Goal: Information Seeking & Learning: Learn about a topic

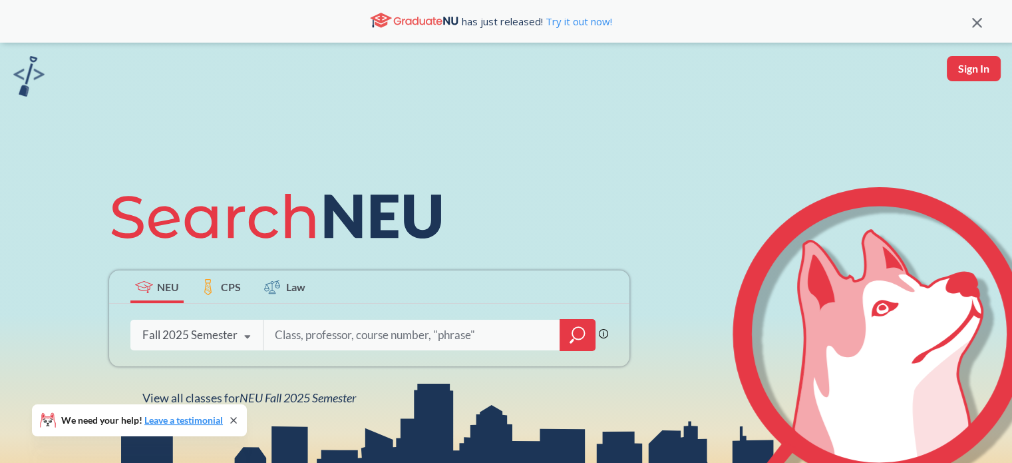
click at [468, 334] on input "search" at bounding box center [412, 335] width 277 height 28
type input "biotechnology"
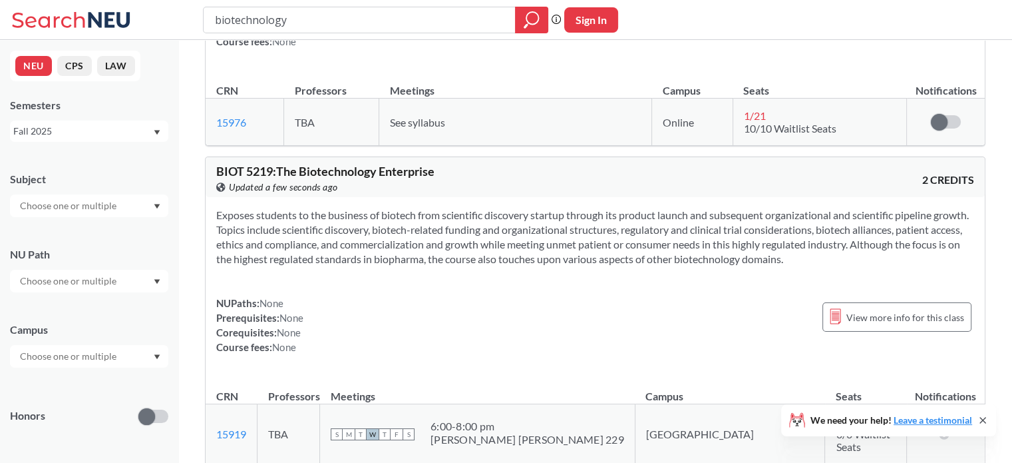
scroll to position [228, 0]
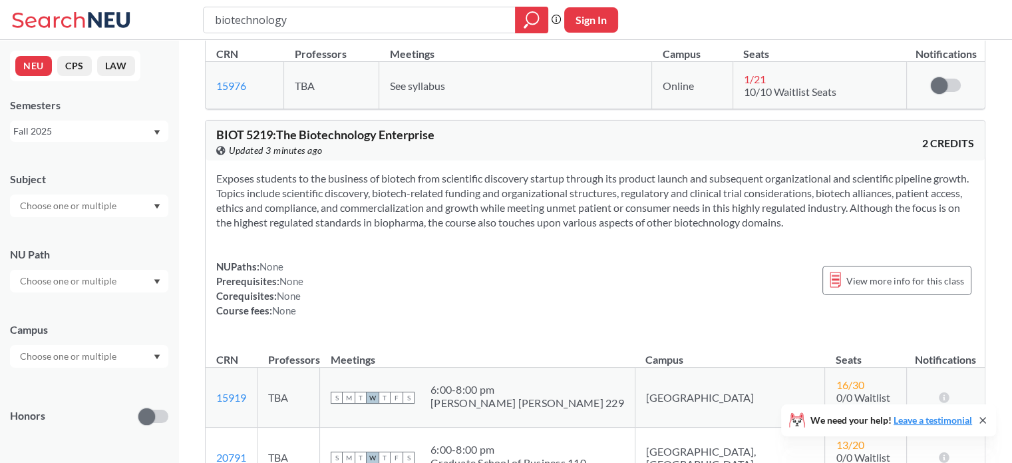
click at [672, 224] on section "Exposes students to the business of biotech from scientific discovery startup t…" at bounding box center [595, 200] width 758 height 59
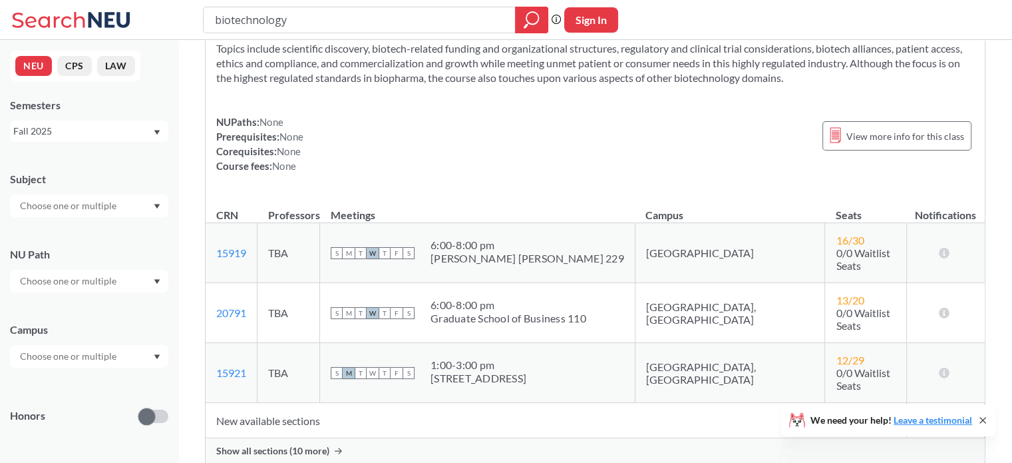
scroll to position [357, 0]
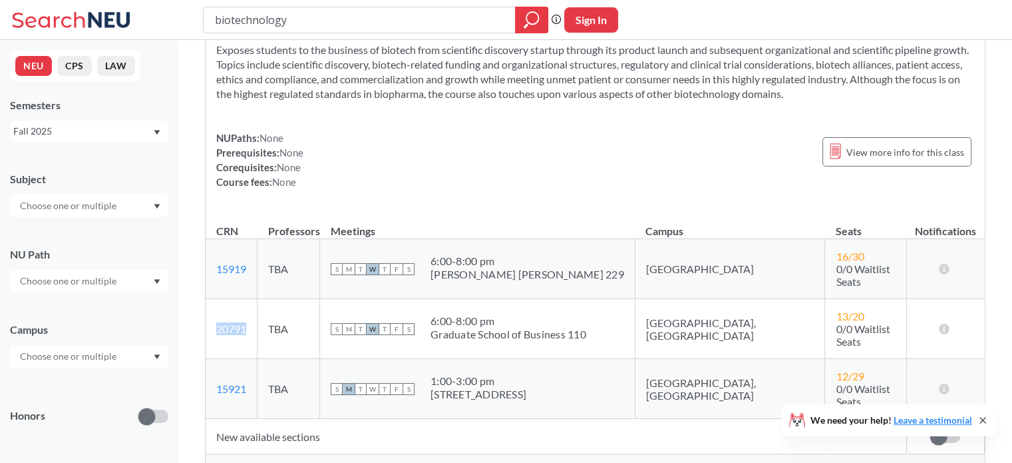
drag, startPoint x: 254, startPoint y: 315, endPoint x: 212, endPoint y: 316, distance: 42.6
click at [212, 316] on td "20791 View this section on Banner." at bounding box center [232, 329] width 52 height 60
copy link "20791"
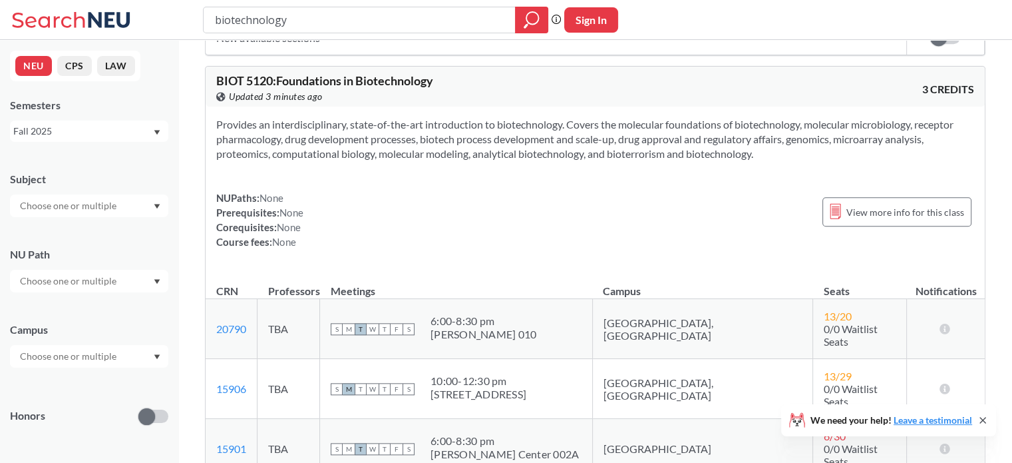
scroll to position [1342, 0]
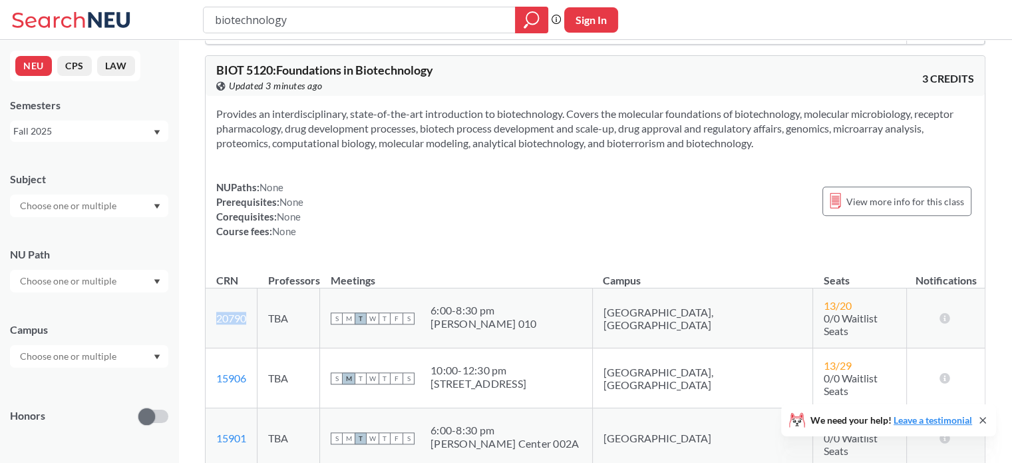
drag, startPoint x: 255, startPoint y: 265, endPoint x: 216, endPoint y: 266, distance: 39.3
click at [216, 288] on td "20790 View this section on Banner." at bounding box center [232, 318] width 52 height 60
copy link "20790"
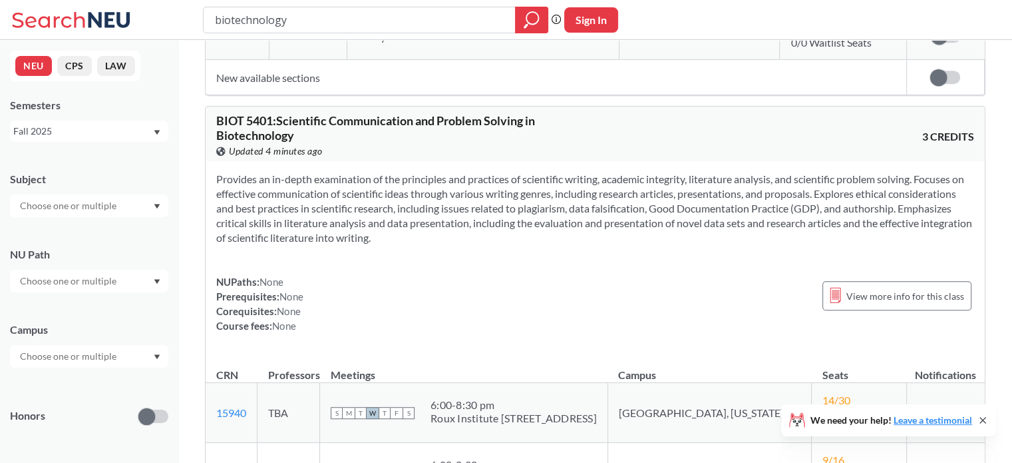
scroll to position [5801, 0]
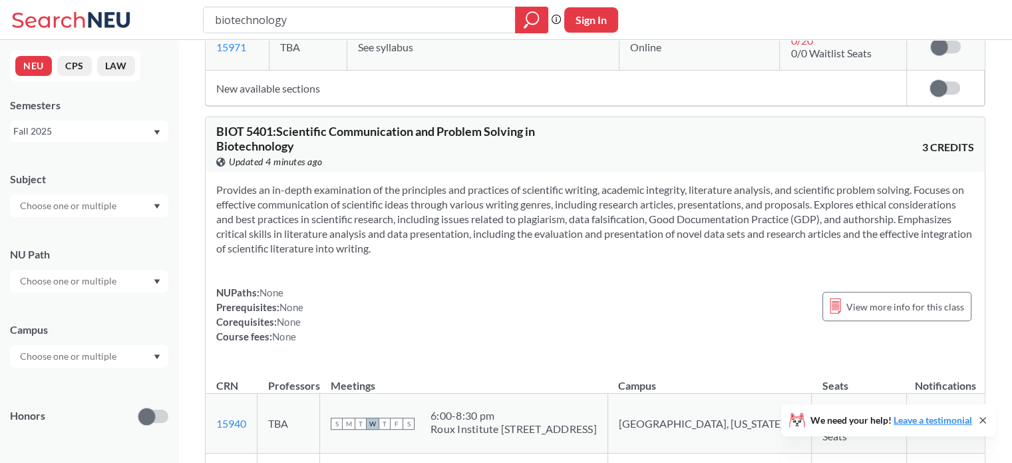
drag, startPoint x: 253, startPoint y: 349, endPoint x: 217, endPoint y: 351, distance: 36.0
copy link "20792"
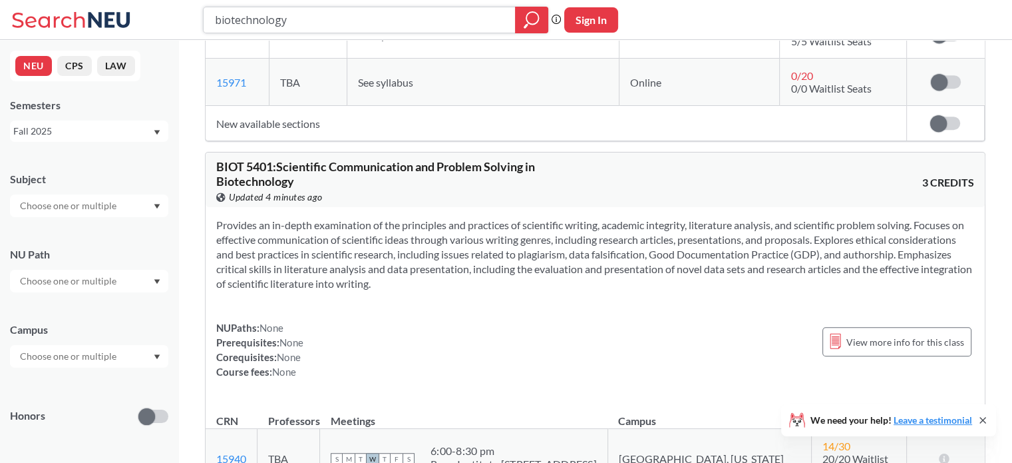
click at [238, 21] on input "biotechnology" at bounding box center [360, 20] width 292 height 23
type input "bioinformatics"
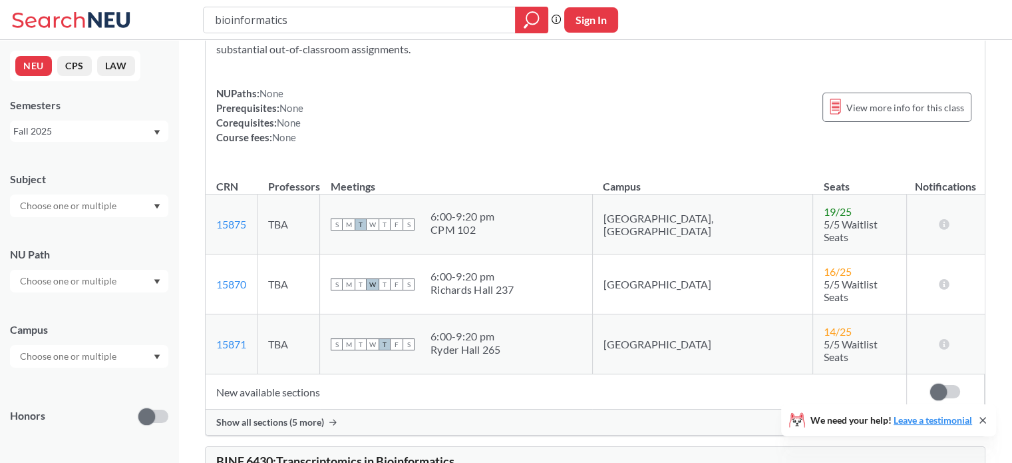
scroll to position [102, 0]
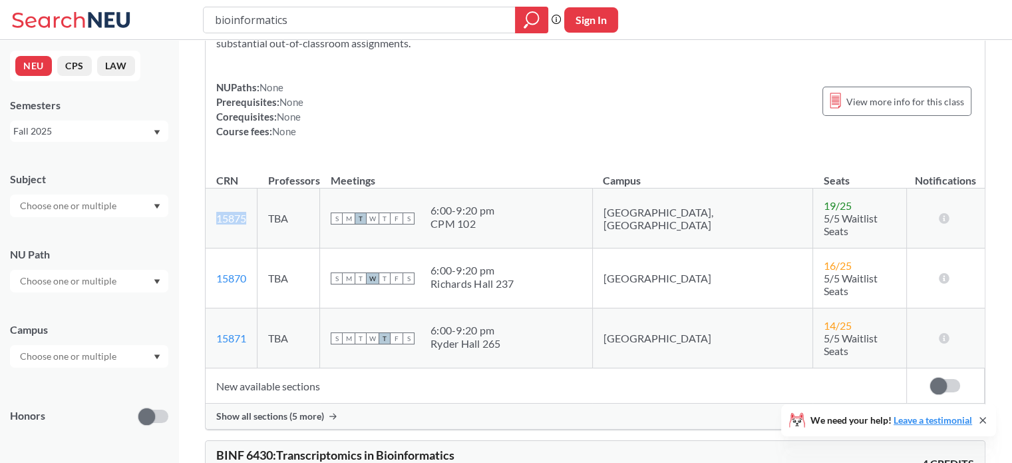
drag, startPoint x: 253, startPoint y: 212, endPoint x: 216, endPoint y: 218, distance: 37.8
click at [216, 218] on td "15875 View this section on Banner." at bounding box center [232, 218] width 52 height 60
copy link "15875"
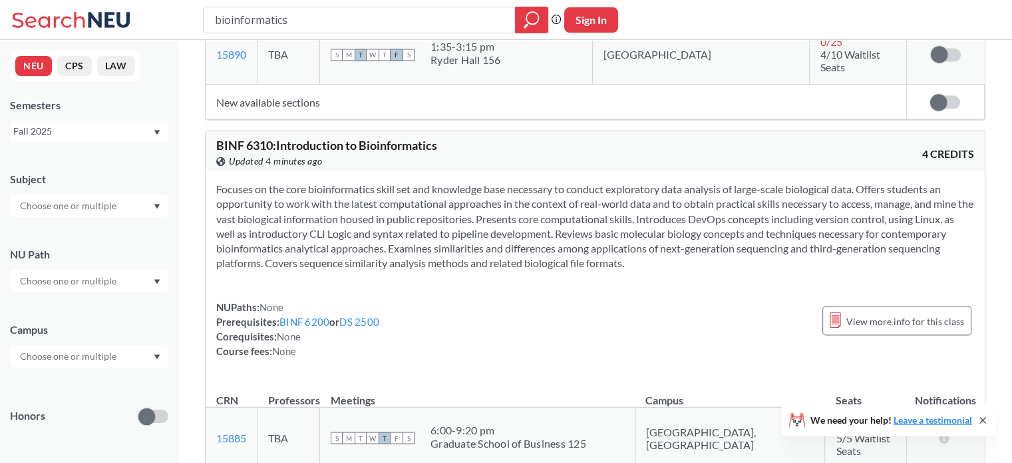
scroll to position [2296, 0]
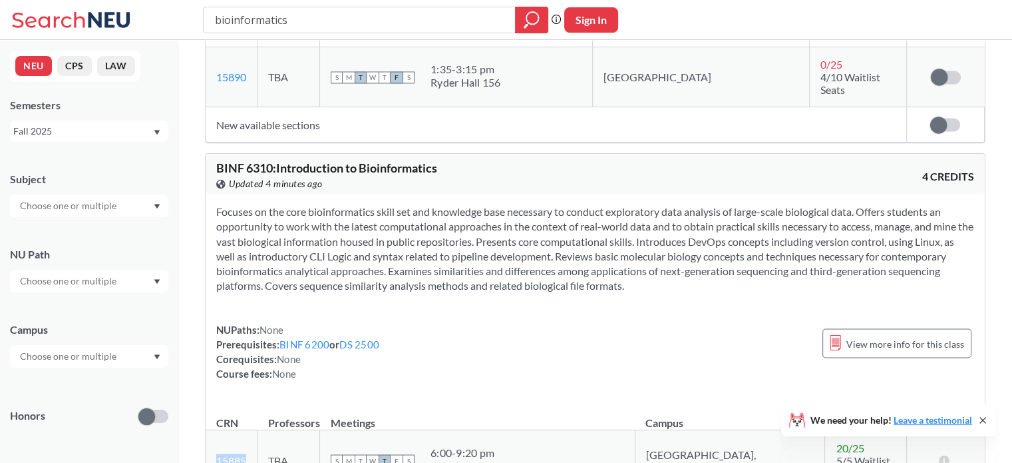
drag, startPoint x: 258, startPoint y: 359, endPoint x: 209, endPoint y: 359, distance: 49.3
click at [209, 430] on td "15885 View this section on Banner." at bounding box center [232, 460] width 52 height 60
copy link "15885"
